Goal: Task Accomplishment & Management: Complete application form

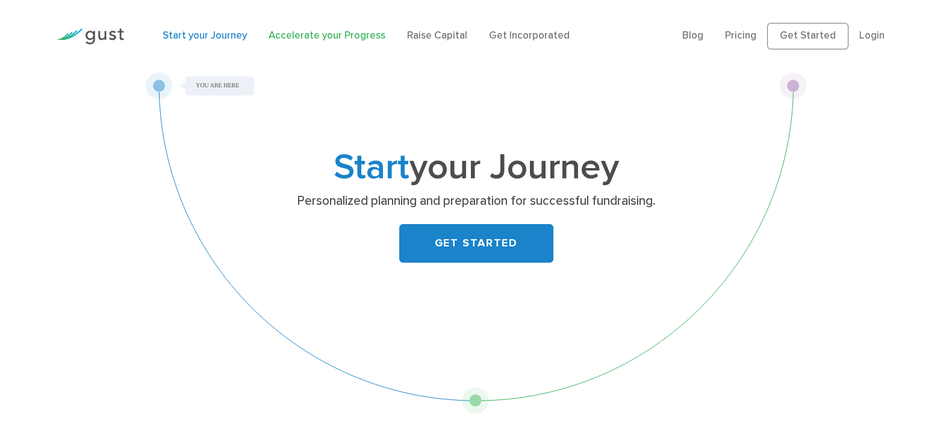
click at [331, 36] on link "Accelerate your Progress" at bounding box center [326, 35] width 117 height 12
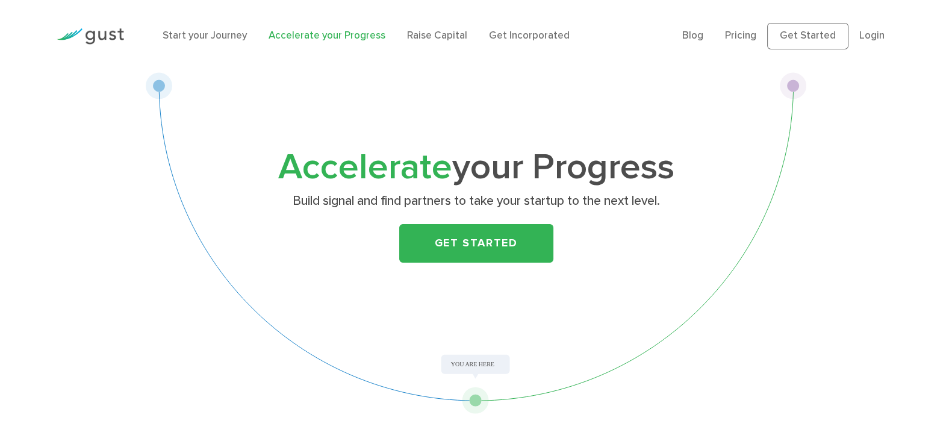
click at [602, 83] on div "Accelerate your Progress Build signal and find partners to take your startup to…" at bounding box center [476, 242] width 661 height 341
click at [204, 34] on link "Start your Journey" at bounding box center [205, 35] width 84 height 12
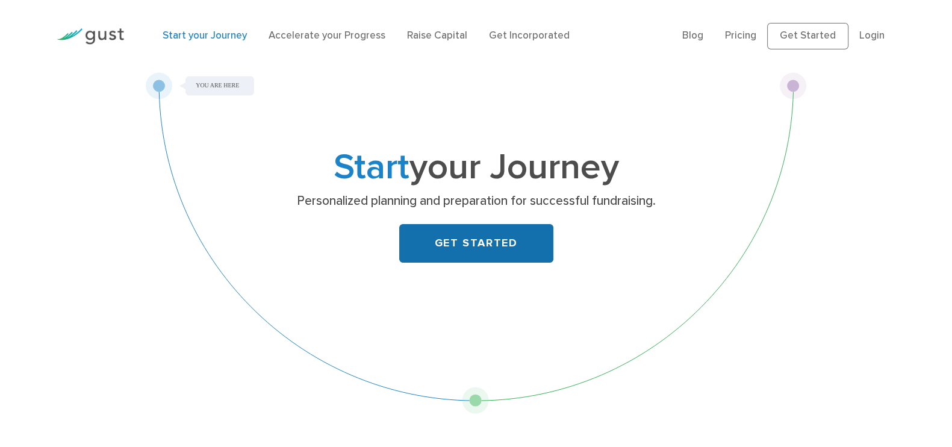
click at [476, 245] on link "GET STARTED" at bounding box center [476, 243] width 154 height 39
